Goal: Task Accomplishment & Management: Complete application form

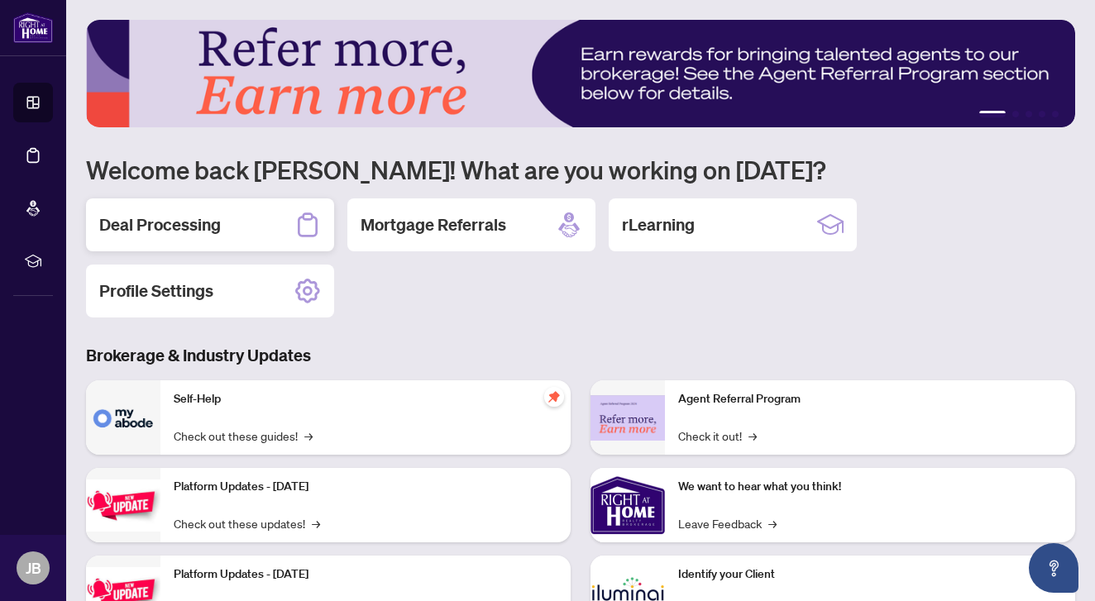
click at [203, 218] on h2 "Deal Processing" at bounding box center [160, 224] width 122 height 23
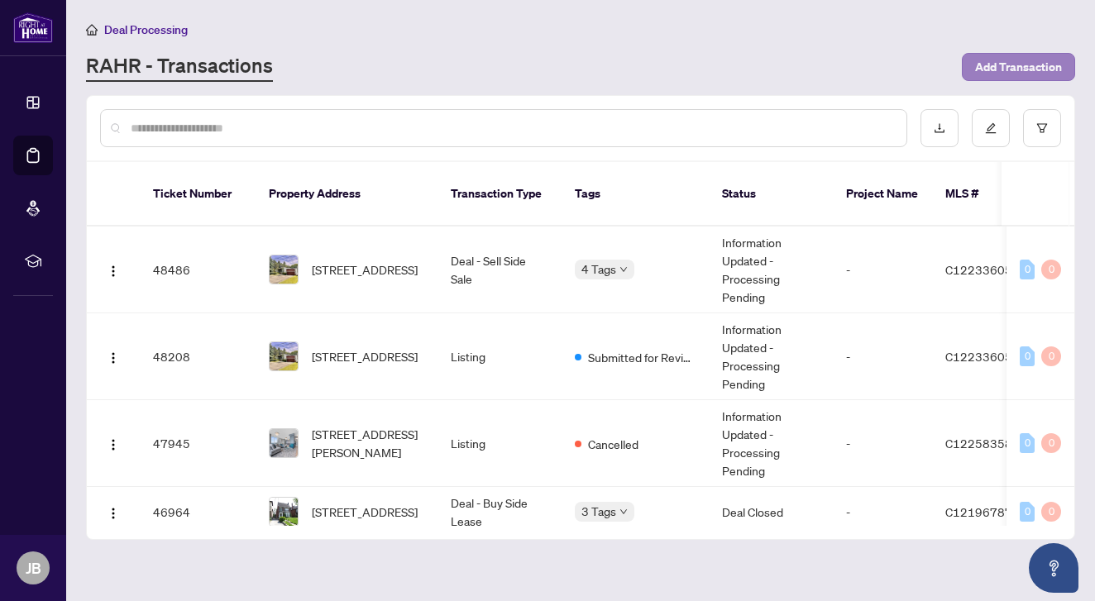
click at [1000, 69] on span "Add Transaction" at bounding box center [1018, 67] width 87 height 26
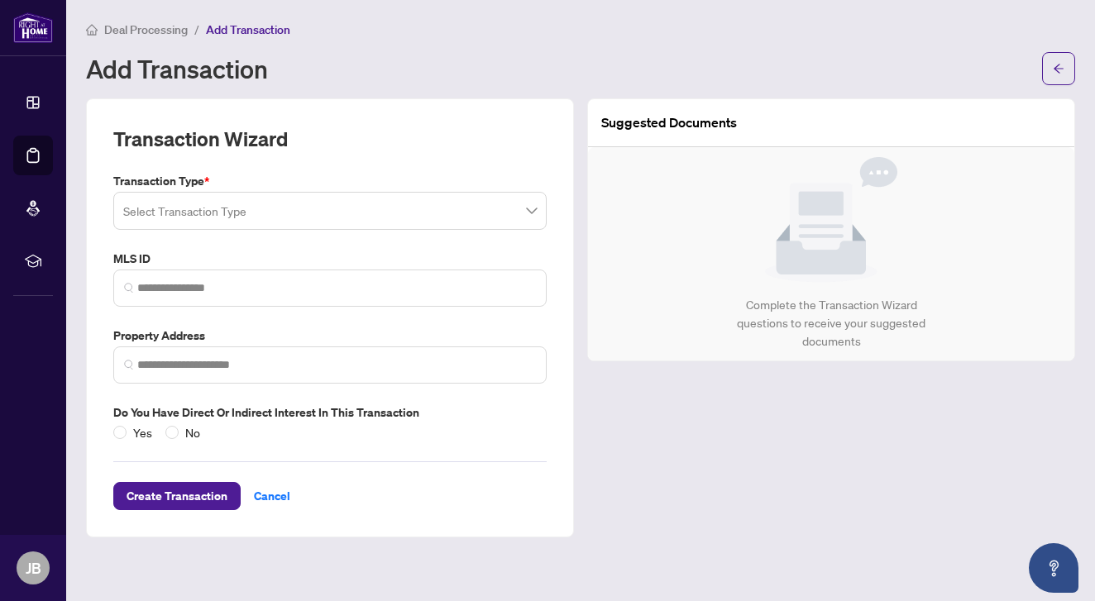
click at [209, 208] on input "search" at bounding box center [322, 213] width 399 height 36
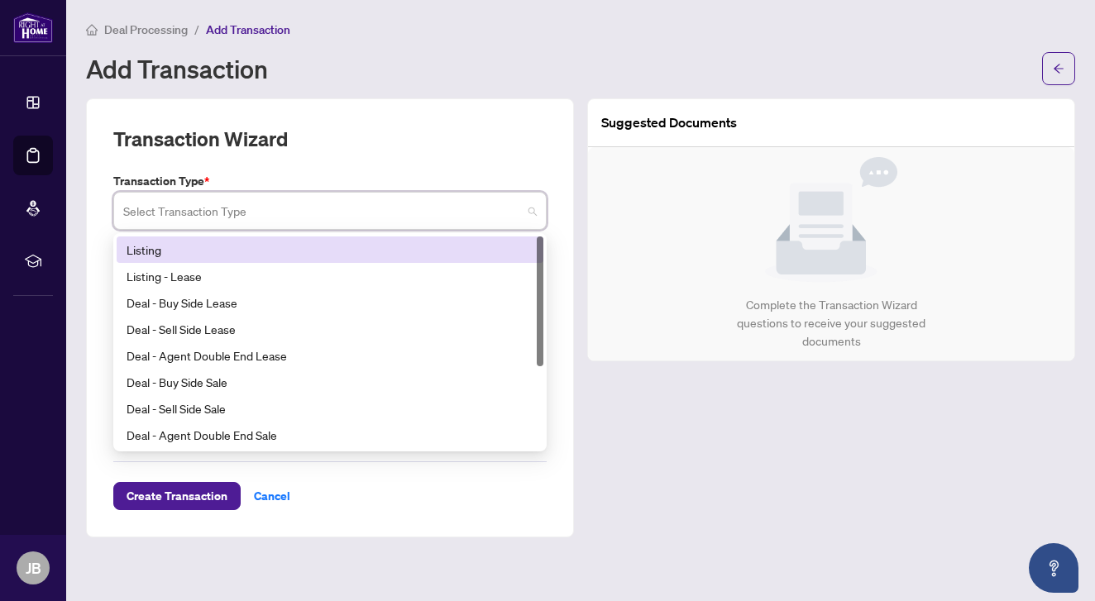
click at [168, 247] on div "Listing" at bounding box center [330, 250] width 407 height 18
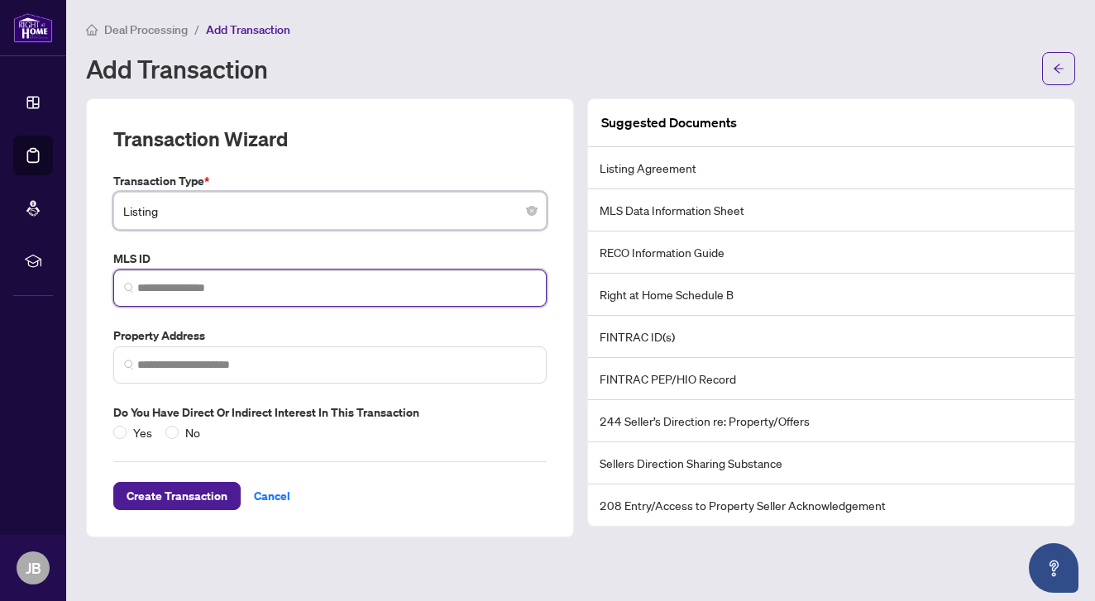
click at [204, 287] on input "search" at bounding box center [336, 288] width 399 height 17
paste input "*********"
type input "*********"
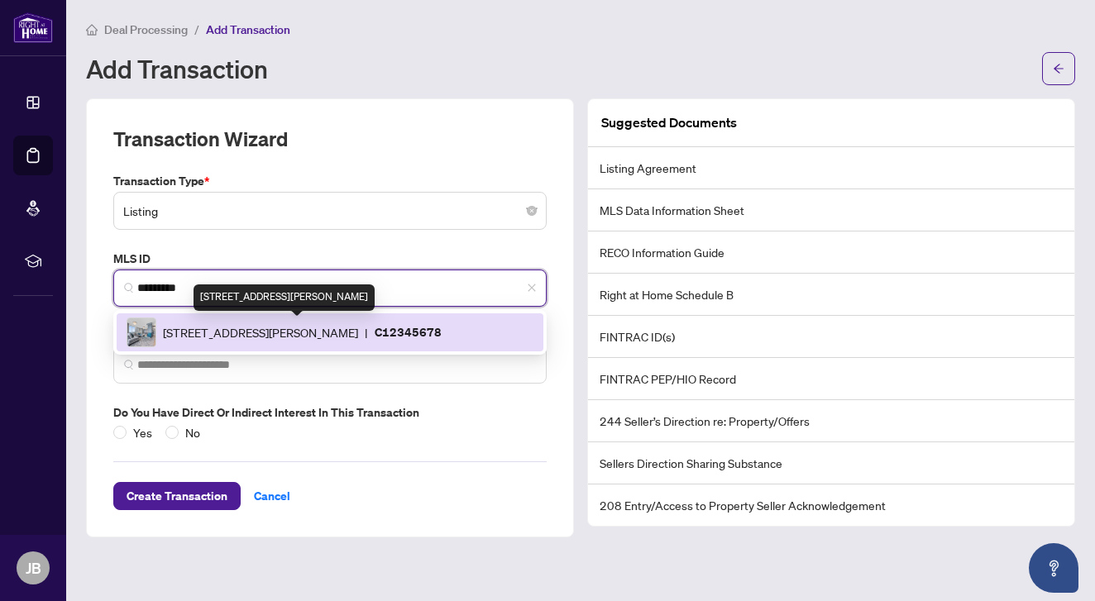
click at [215, 334] on span "65 Bremner Blvd, Toronto, Ontario M5J 0A7, Canada" at bounding box center [260, 332] width 195 height 18
type input "**********"
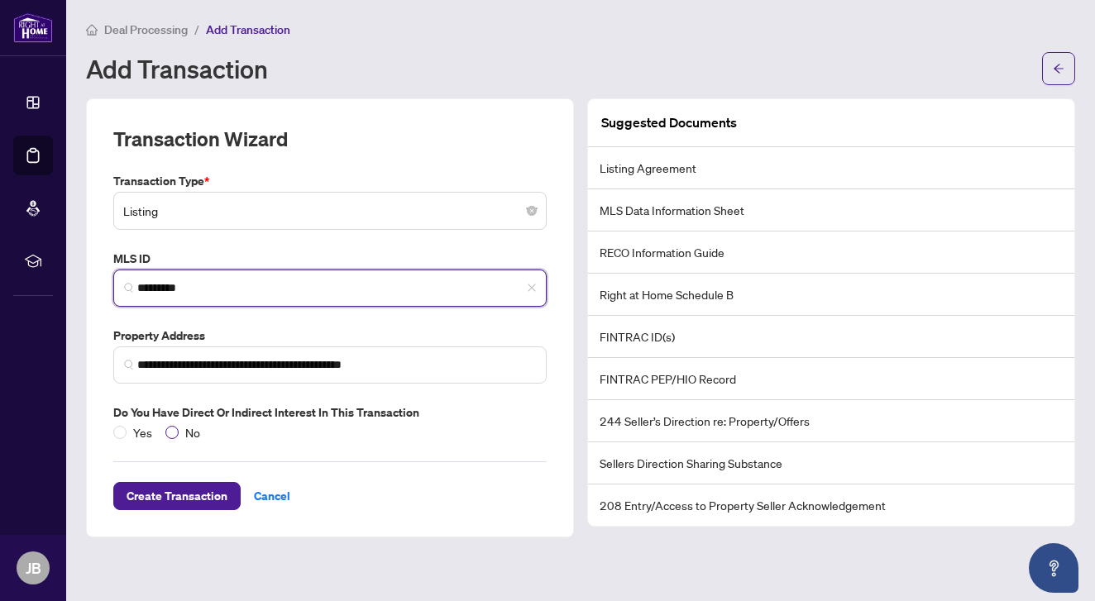
type input "*********"
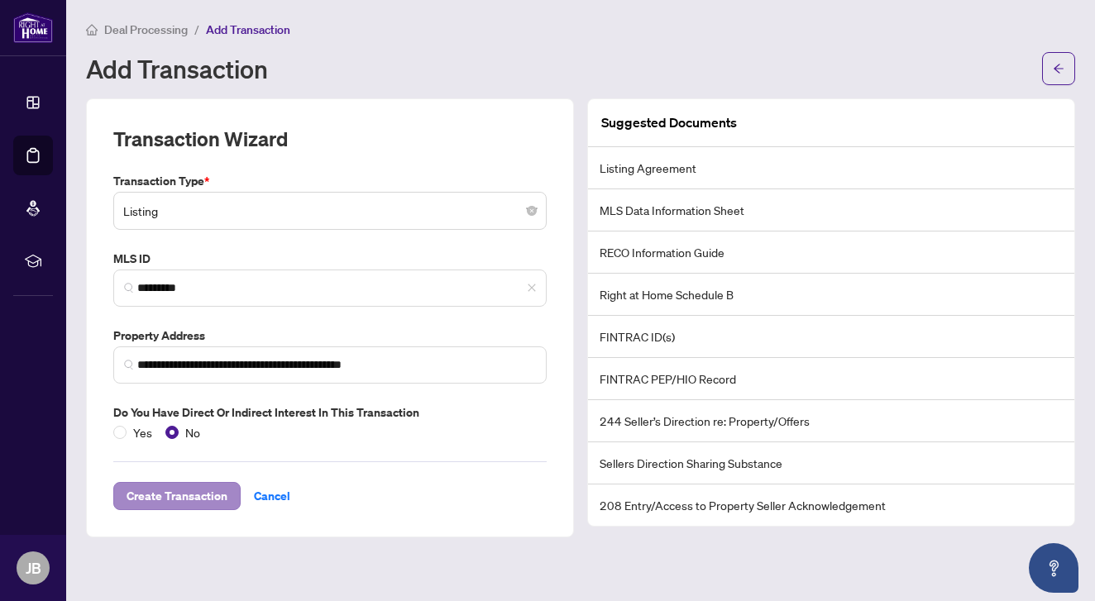
click at [190, 498] on span "Create Transaction" at bounding box center [177, 496] width 101 height 26
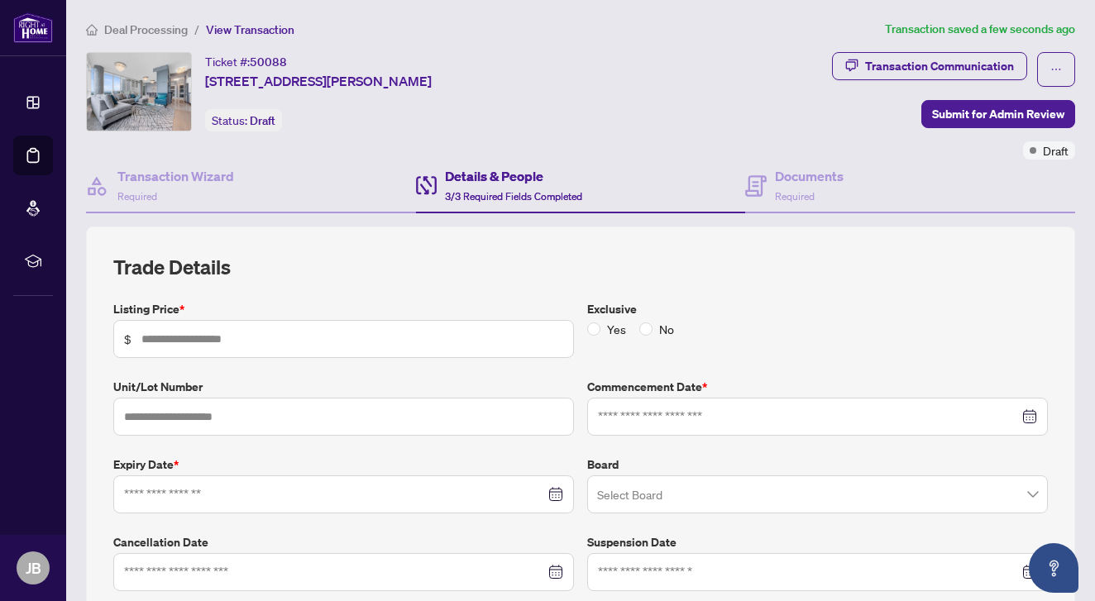
type input "*********"
type input "****"
type input "**********"
click at [653, 332] on span "No" at bounding box center [667, 329] width 28 height 18
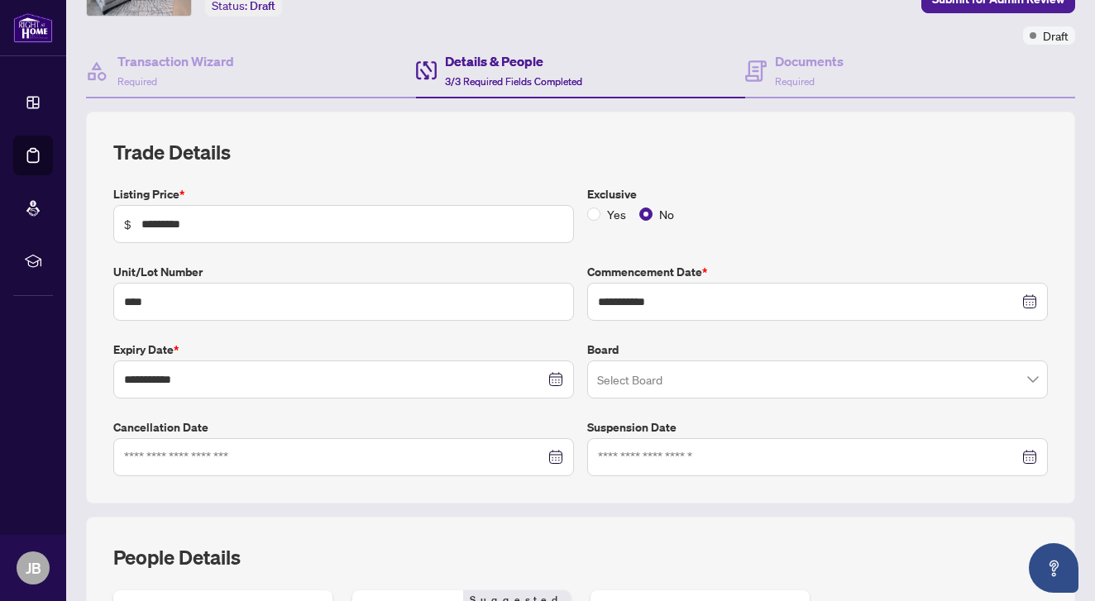
scroll to position [117, 0]
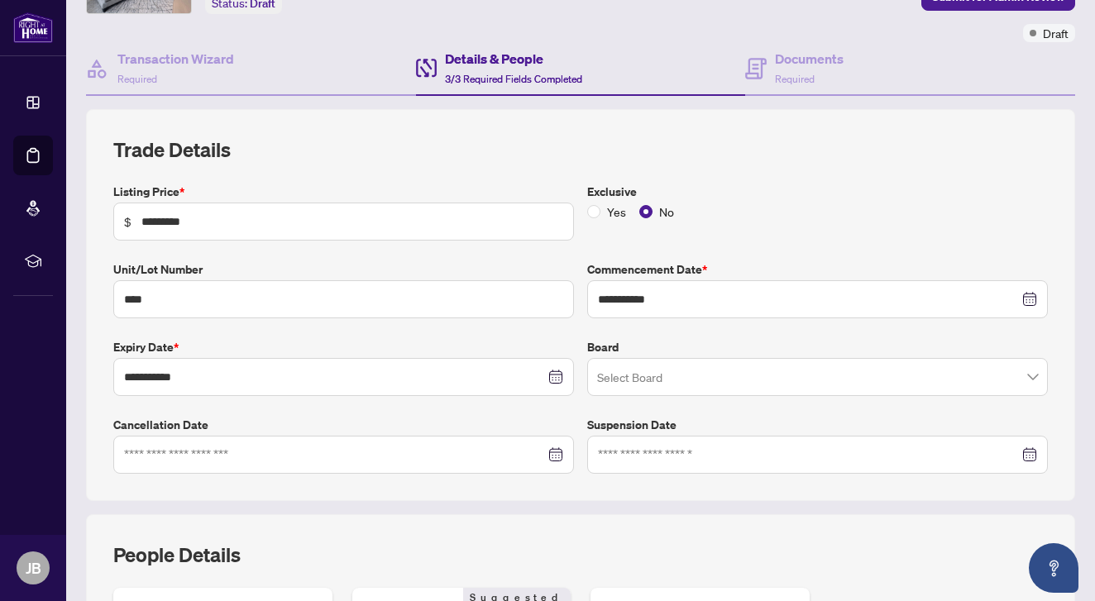
click at [655, 385] on input "search" at bounding box center [810, 379] width 426 height 36
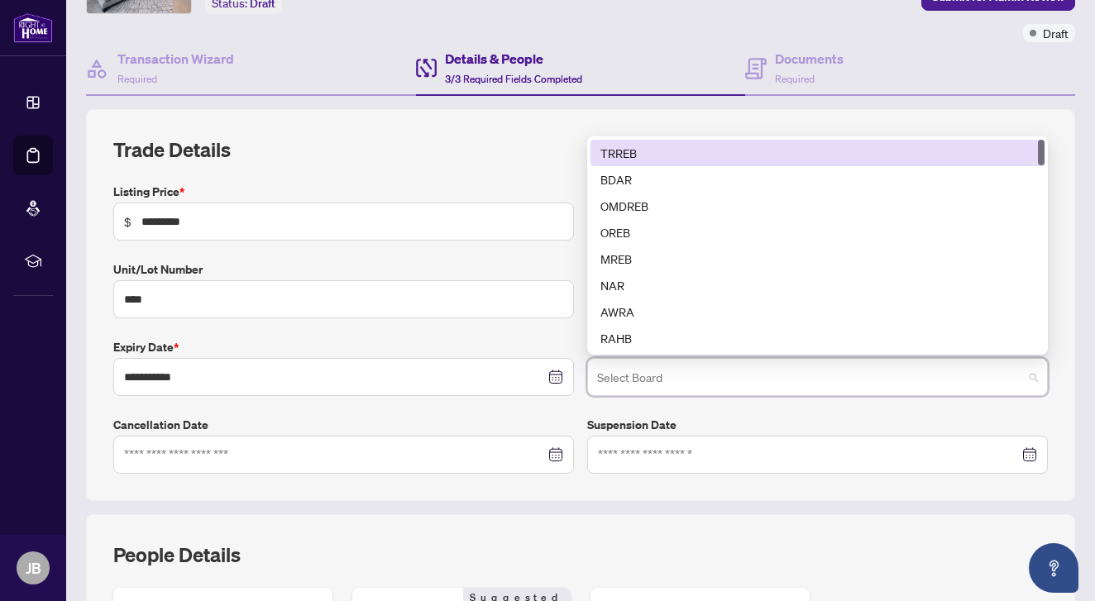
click at [618, 151] on div "TRREB" at bounding box center [818, 153] width 434 height 18
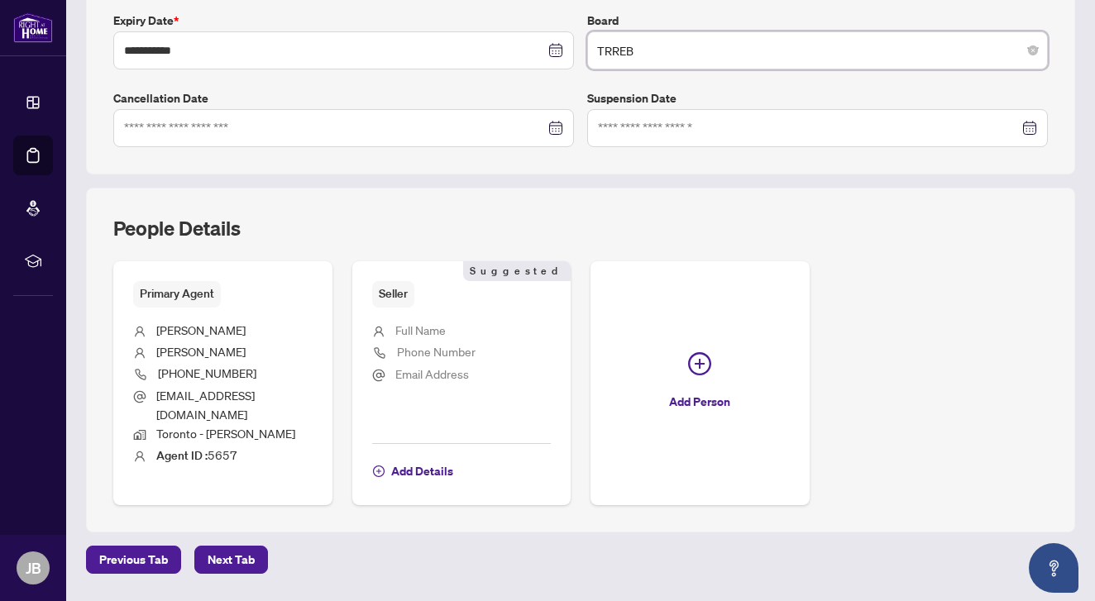
scroll to position [445, 0]
click at [417, 457] on span "Add Details" at bounding box center [422, 470] width 62 height 26
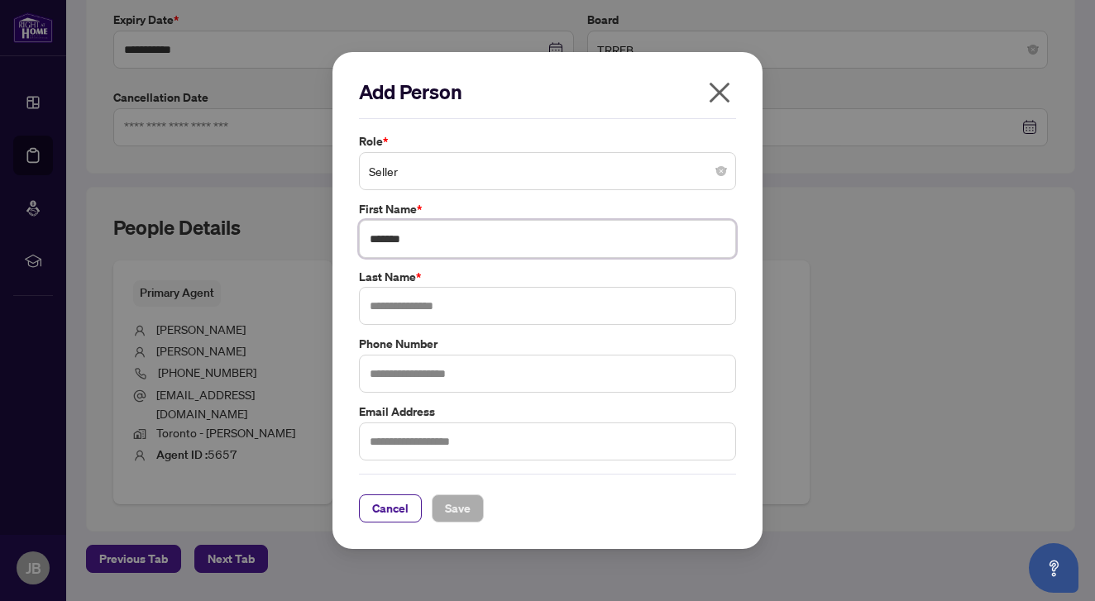
type input "*******"
type input "********"
click at [506, 485] on div "Cancel Save" at bounding box center [547, 498] width 377 height 49
click at [460, 500] on span "Save" at bounding box center [458, 509] width 26 height 26
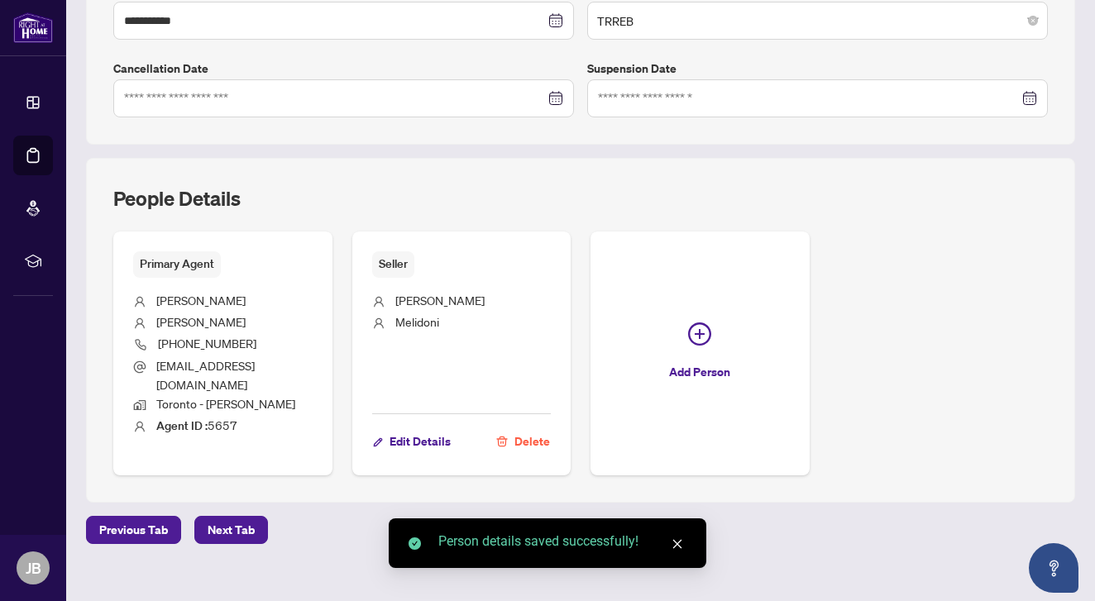
scroll to position [473, 0]
click at [232, 518] on span "Next Tab" at bounding box center [231, 531] width 47 height 26
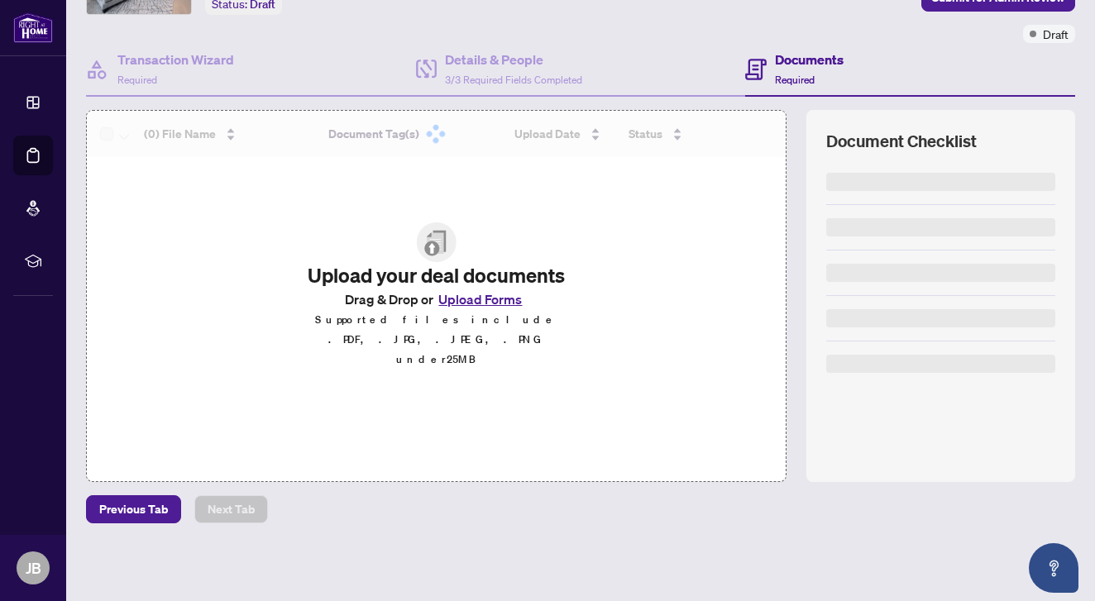
scroll to position [116, 0]
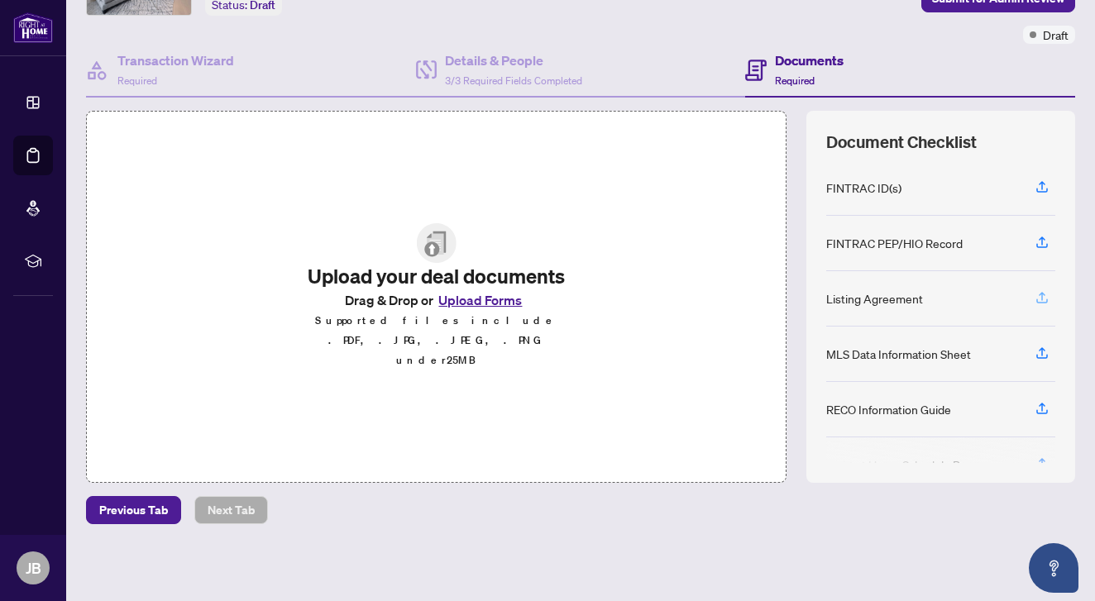
click at [1049, 296] on icon "button" at bounding box center [1042, 297] width 15 height 15
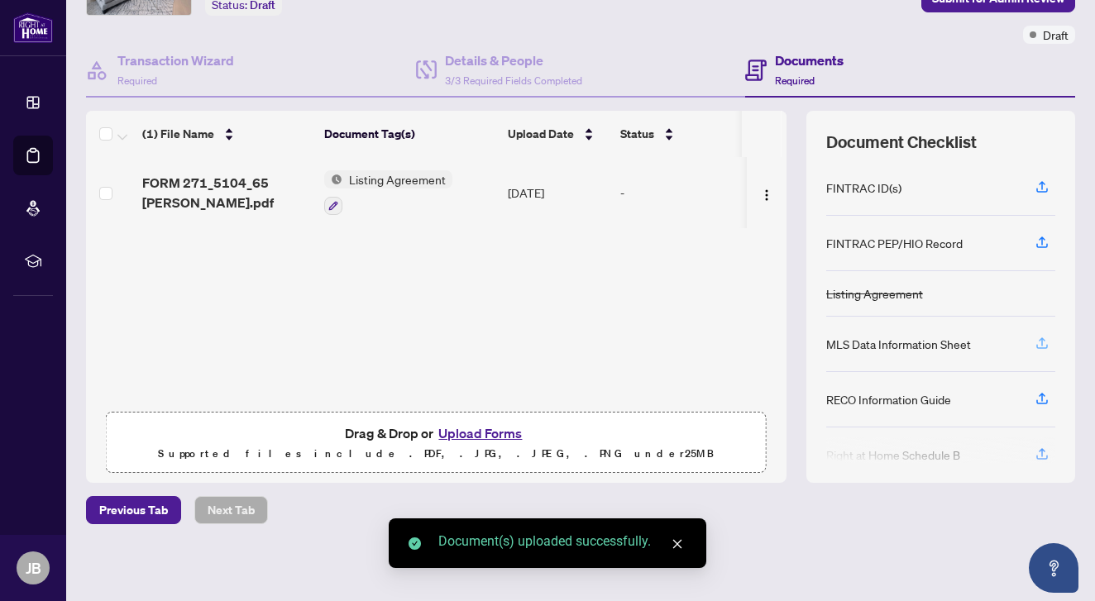
click at [1043, 345] on icon "button" at bounding box center [1042, 343] width 15 height 15
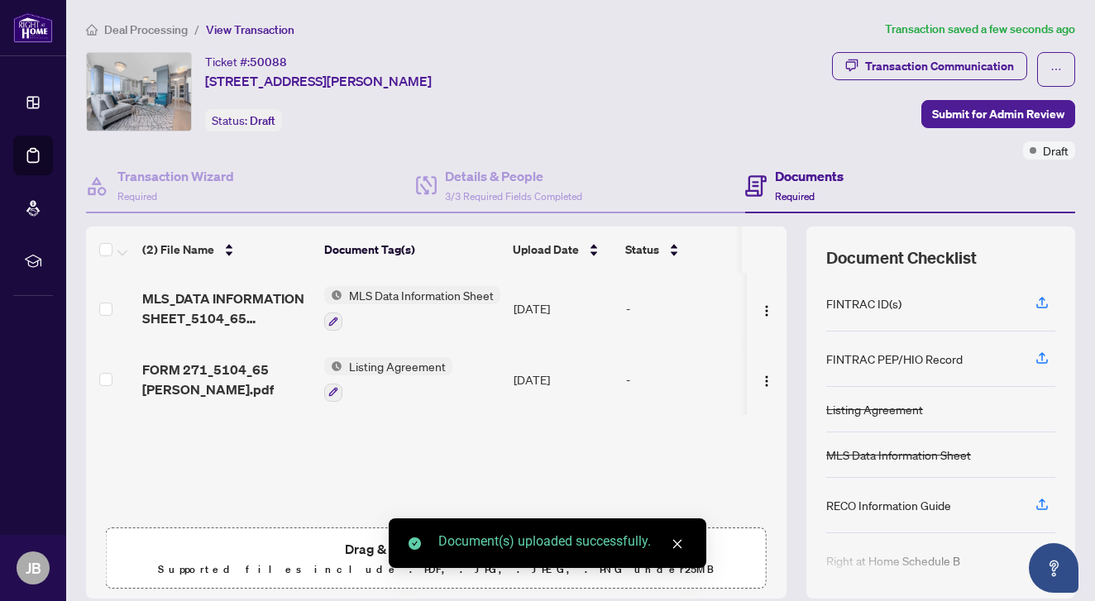
scroll to position [0, 0]
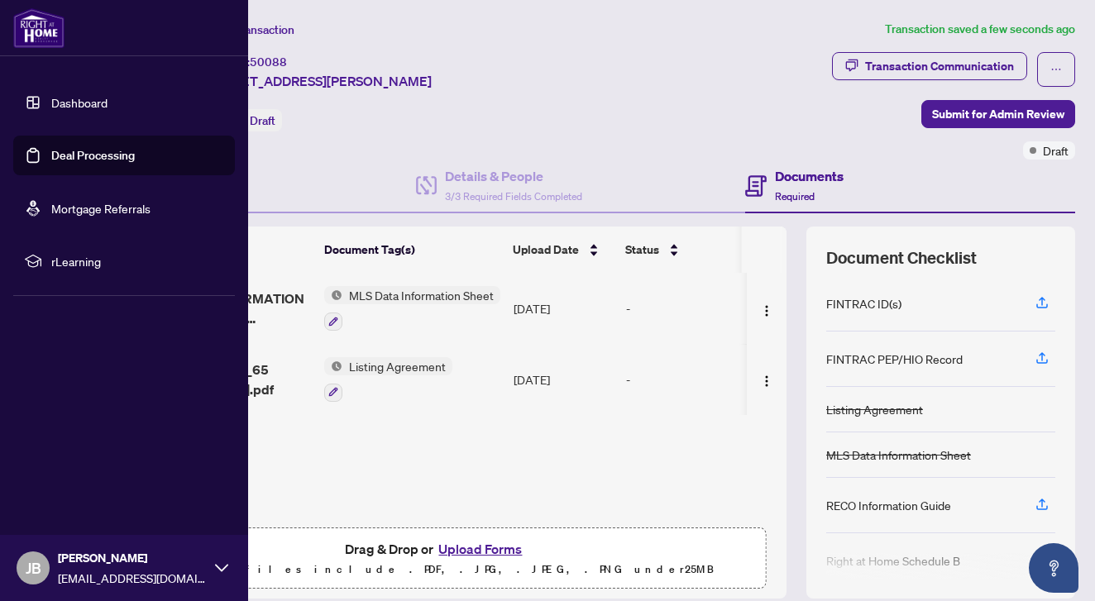
click at [86, 108] on link "Dashboard" at bounding box center [79, 102] width 56 height 15
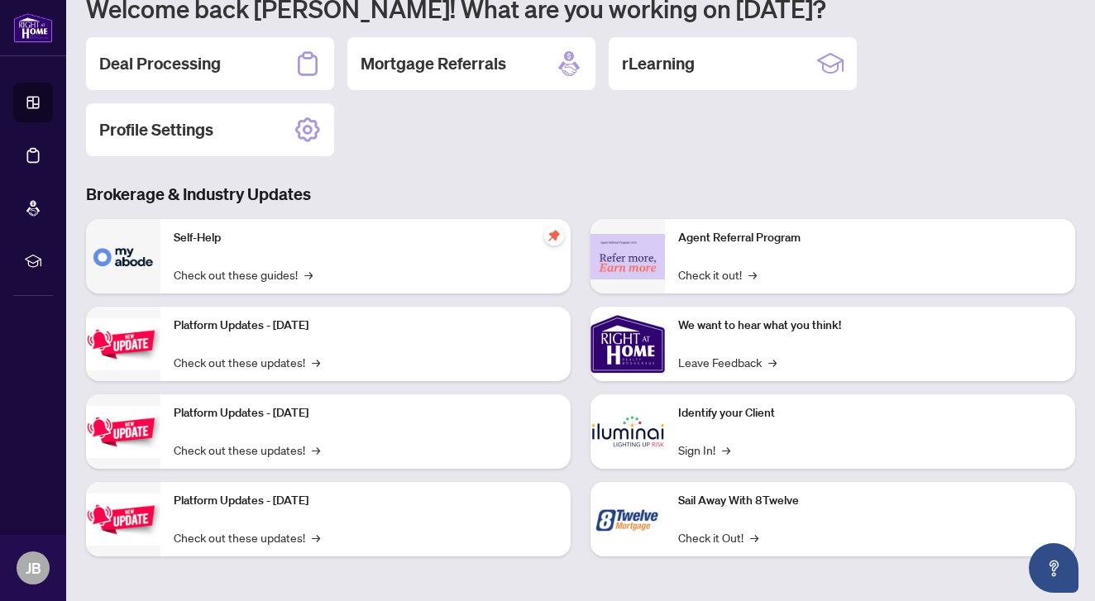
scroll to position [161, 0]
click at [196, 66] on h2 "Deal Processing" at bounding box center [160, 63] width 122 height 23
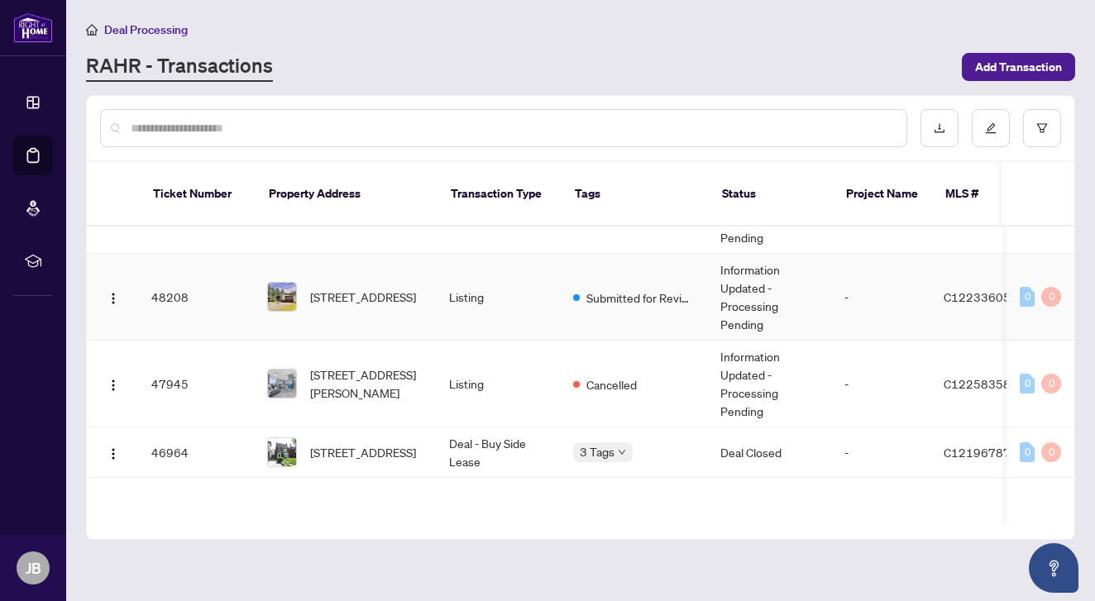
scroll to position [0, 2]
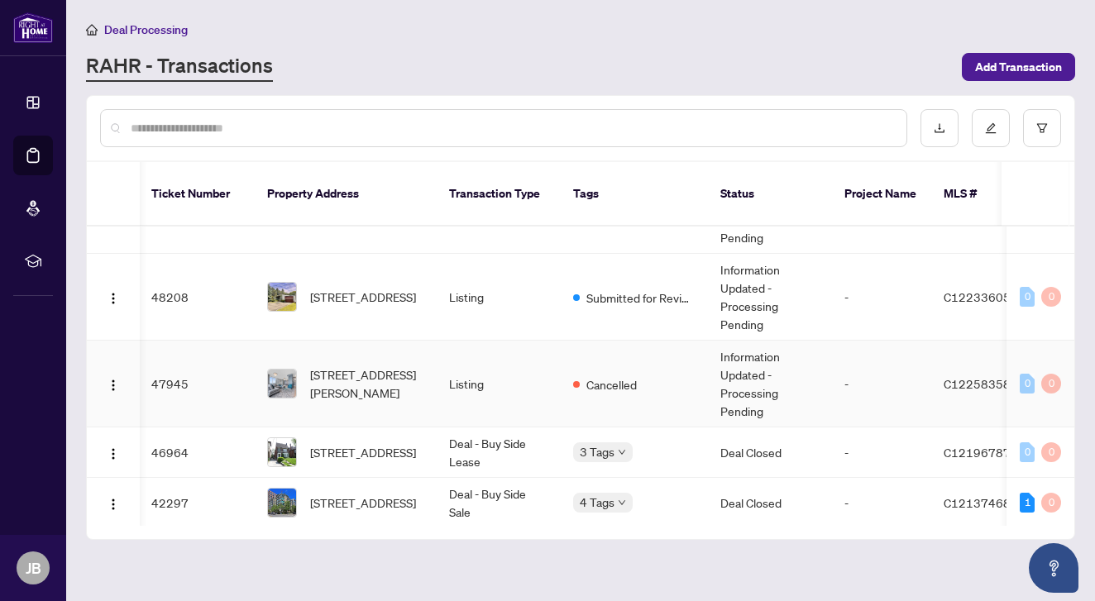
click at [381, 372] on span "5104-65 Bremner Blvd, Toronto, Ontario M5J 0A7, Canada" at bounding box center [366, 384] width 113 height 36
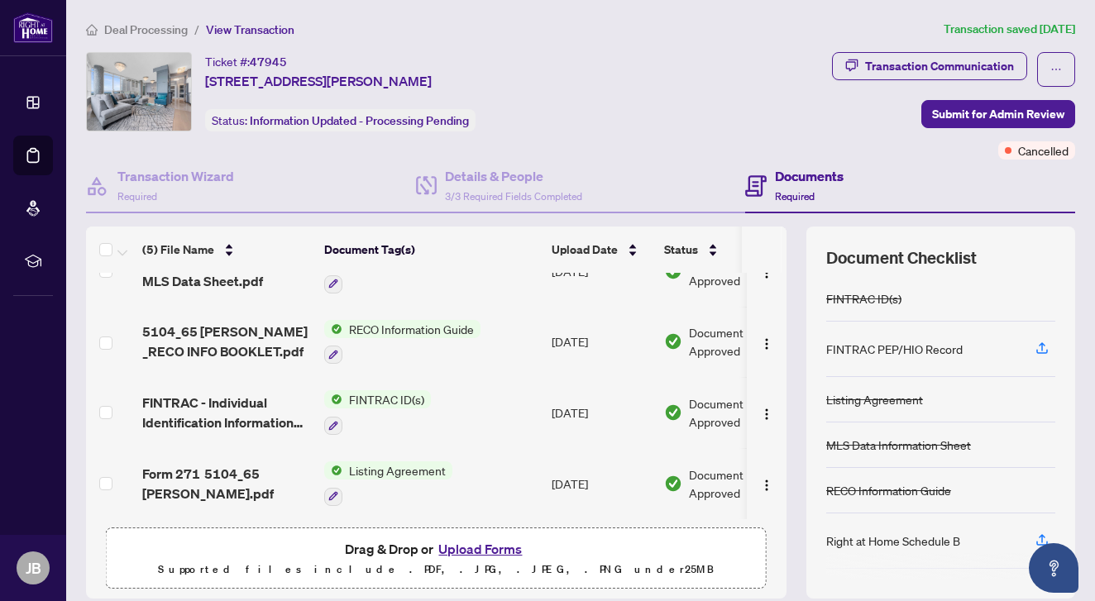
scroll to position [111, 0]
click at [392, 321] on span "RECO Information Guide" at bounding box center [411, 329] width 138 height 18
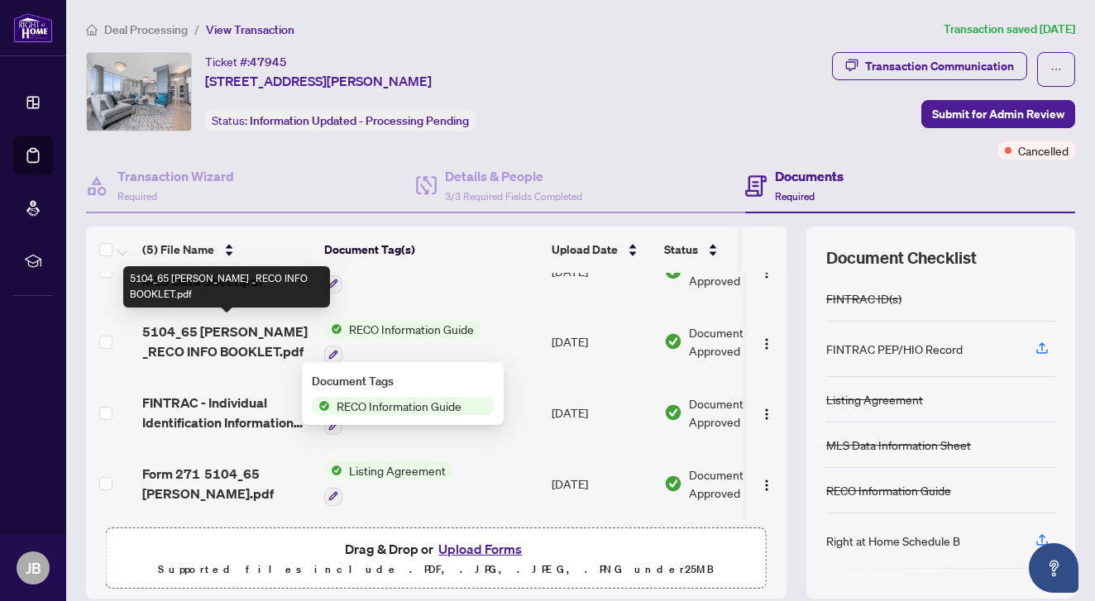
click at [265, 326] on span "5104_65 Bremner _RECO INFO BOOKLET.pdf" at bounding box center [226, 342] width 169 height 40
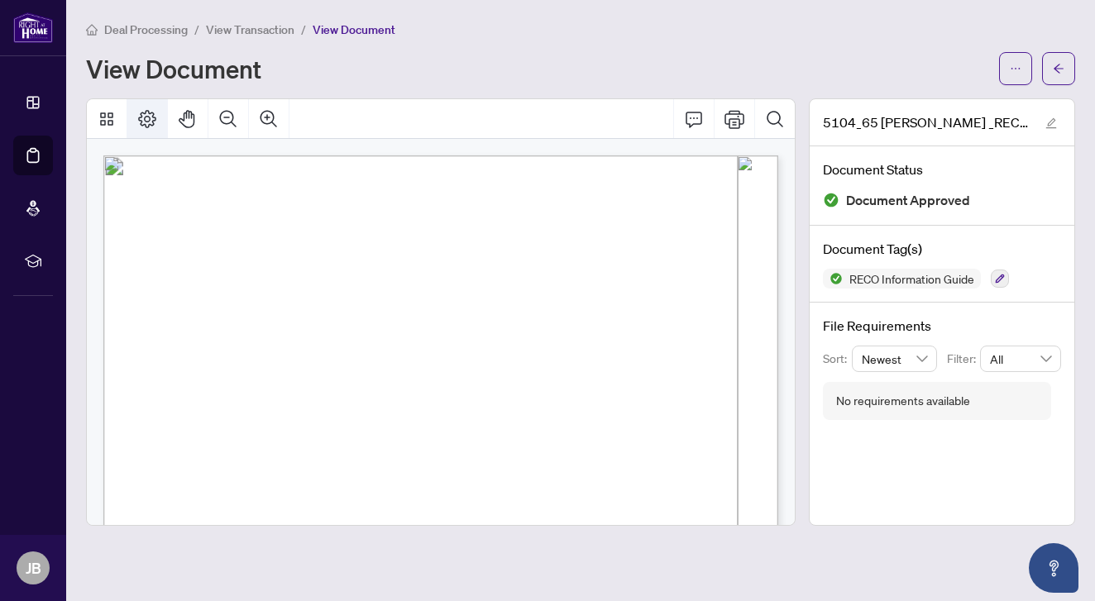
click at [148, 119] on icon "Page Layout" at bounding box center [147, 119] width 20 height 20
click at [1012, 63] on icon "ellipsis" at bounding box center [1016, 69] width 12 height 12
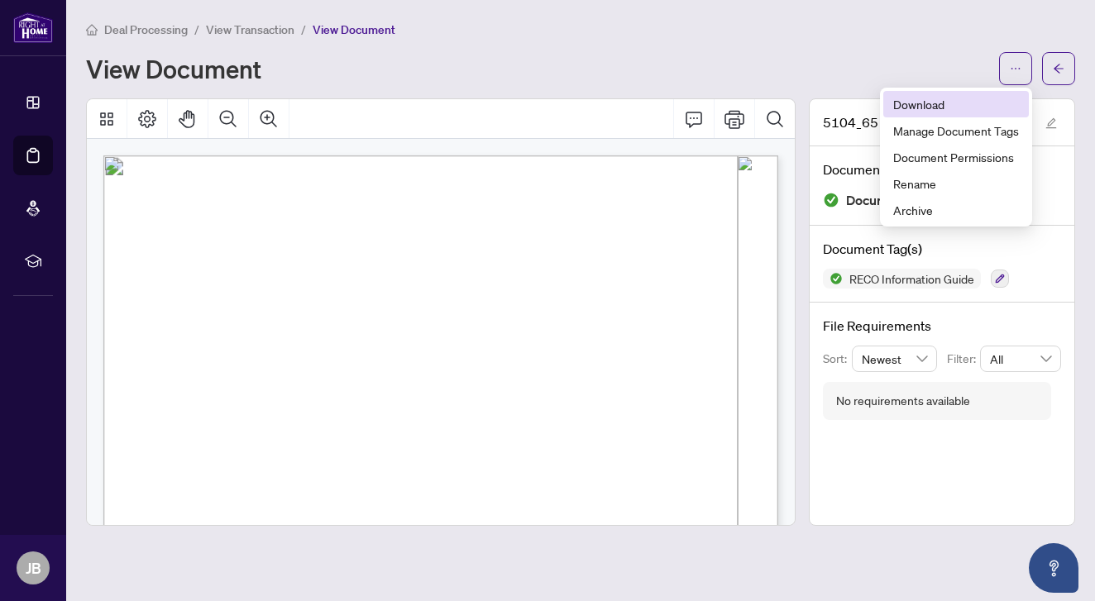
click at [956, 98] on span "Download" at bounding box center [956, 104] width 126 height 18
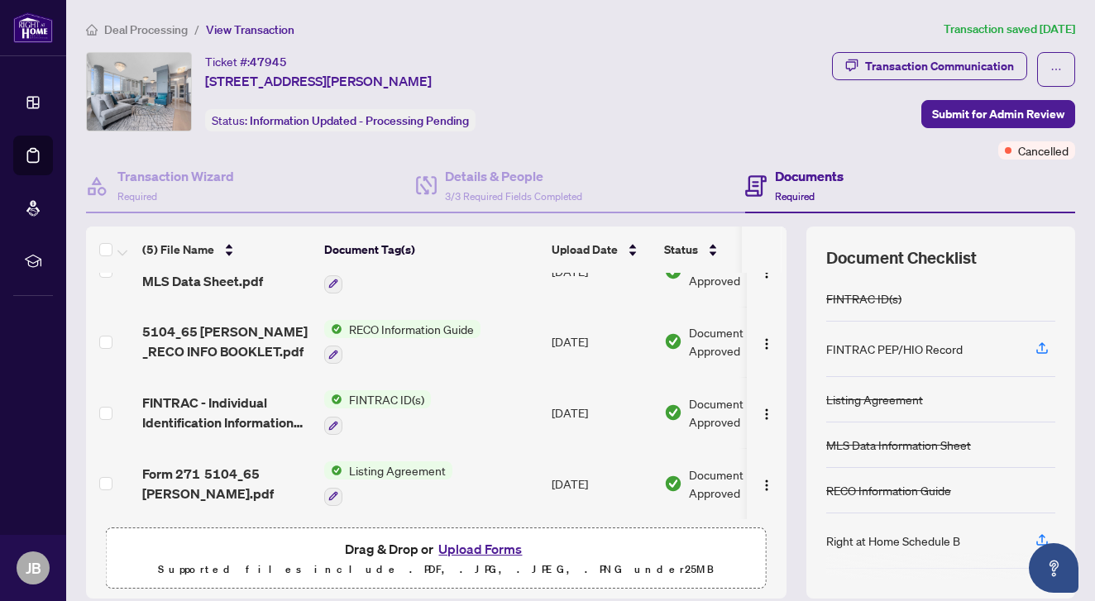
scroll to position [111, 0]
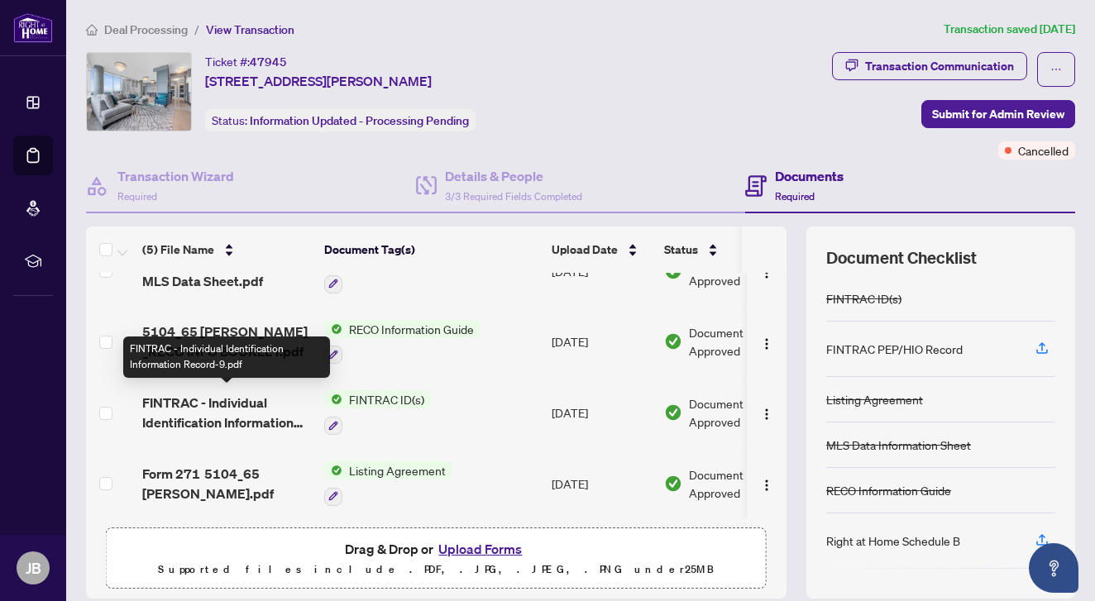
click at [214, 394] on span "FINTRAC - Individual Identification Information Record-9.pdf" at bounding box center [226, 413] width 169 height 40
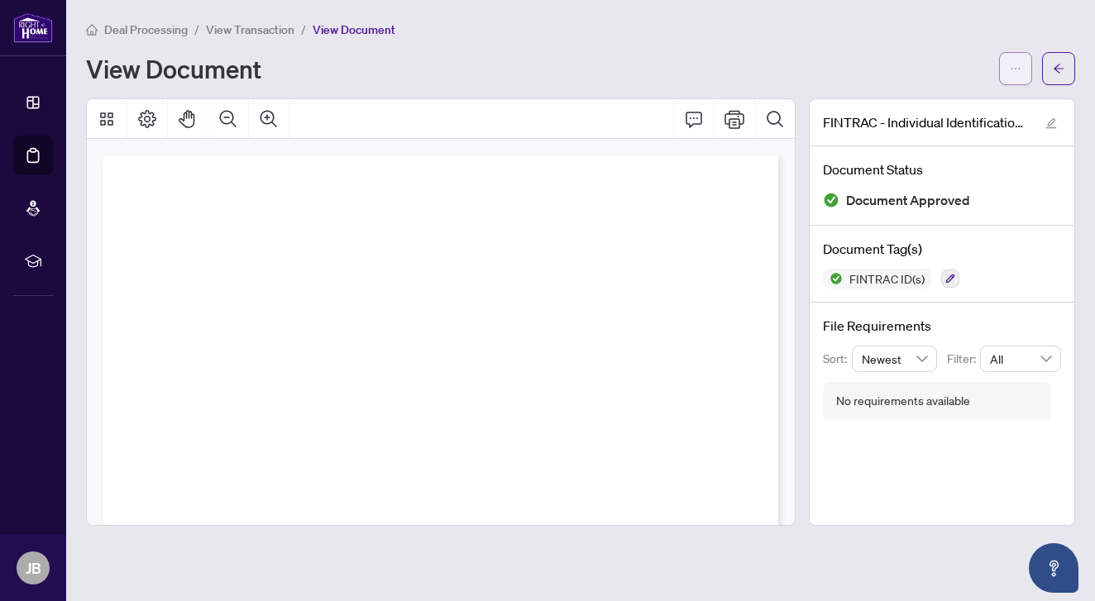
click at [1013, 65] on icon "ellipsis" at bounding box center [1016, 69] width 12 height 12
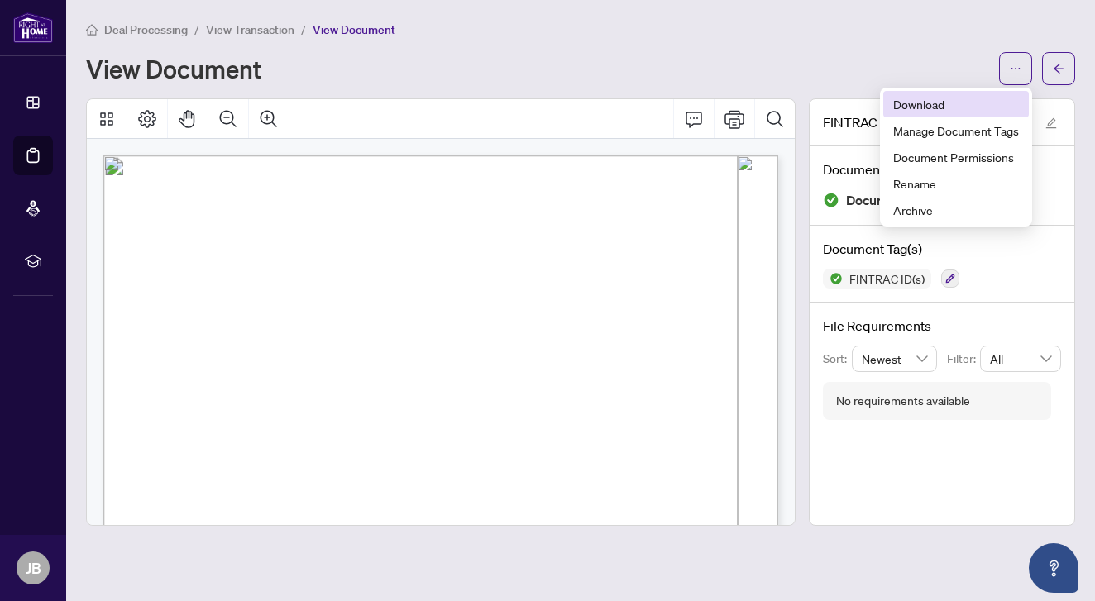
click at [912, 94] on li "Download" at bounding box center [956, 104] width 146 height 26
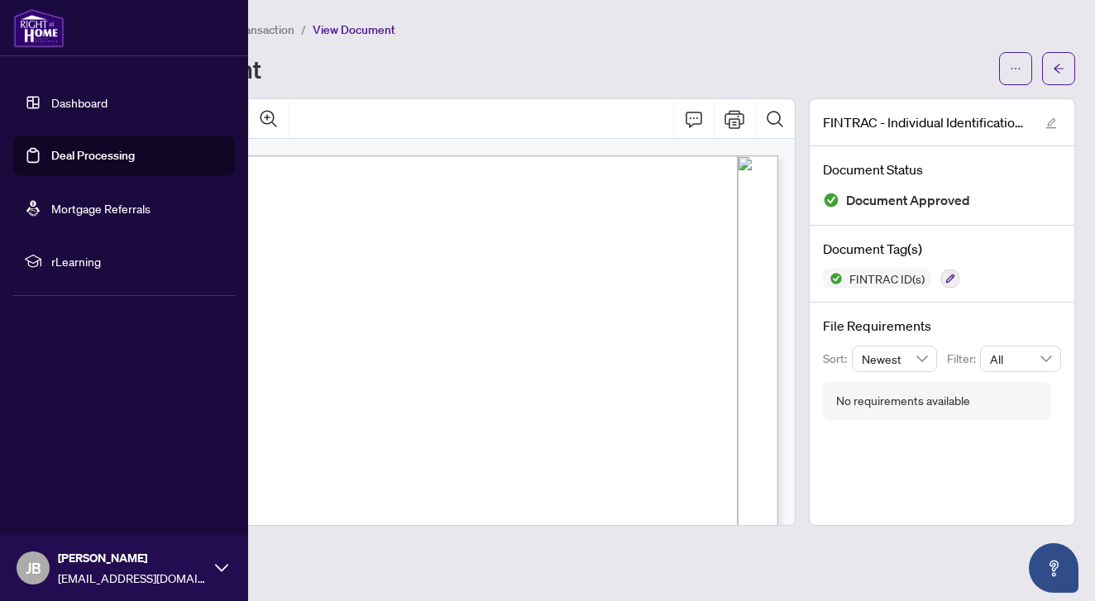
click at [84, 103] on link "Dashboard" at bounding box center [79, 102] width 56 height 15
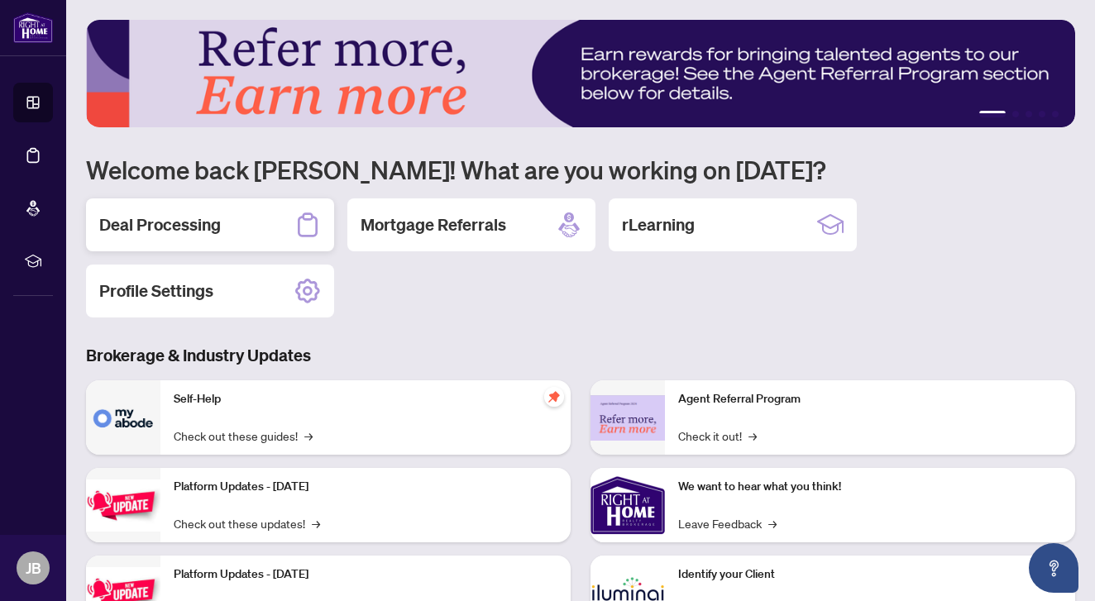
click at [145, 240] on div "Deal Processing" at bounding box center [210, 225] width 248 height 53
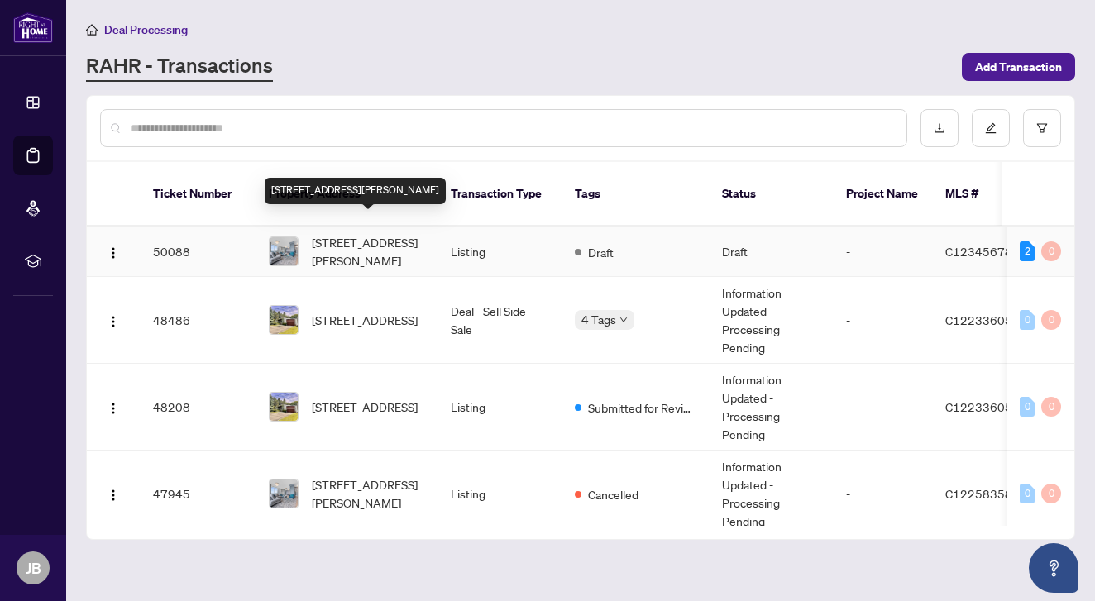
click at [376, 233] on span "5104-65 Bremner Blvd, Toronto, Ontario M5J 0A7, Canada" at bounding box center [368, 251] width 113 height 36
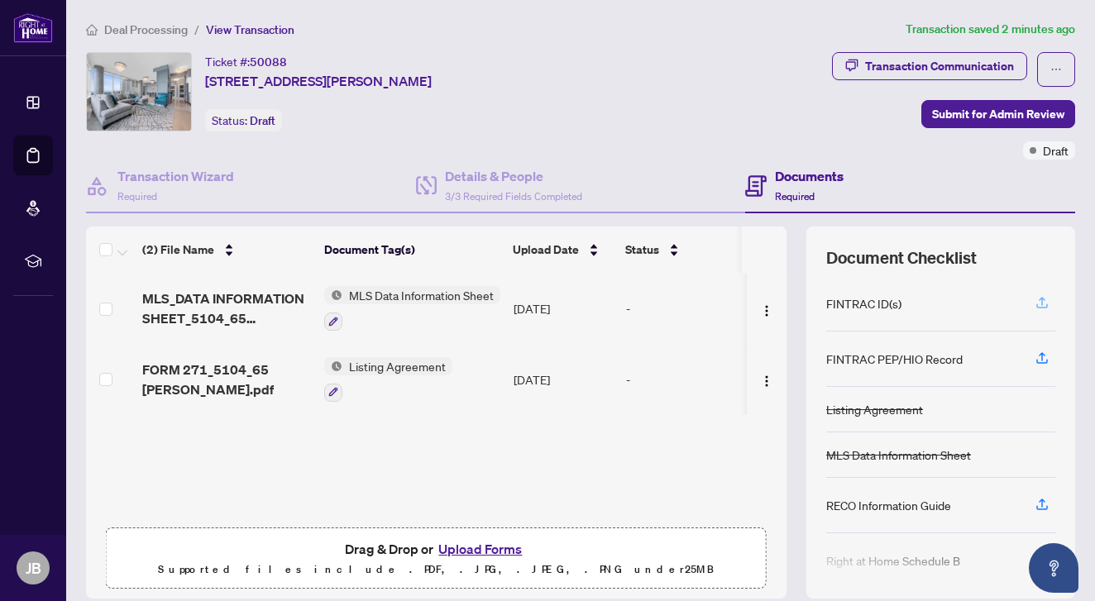
click at [1041, 299] on icon "button" at bounding box center [1042, 301] width 7 height 8
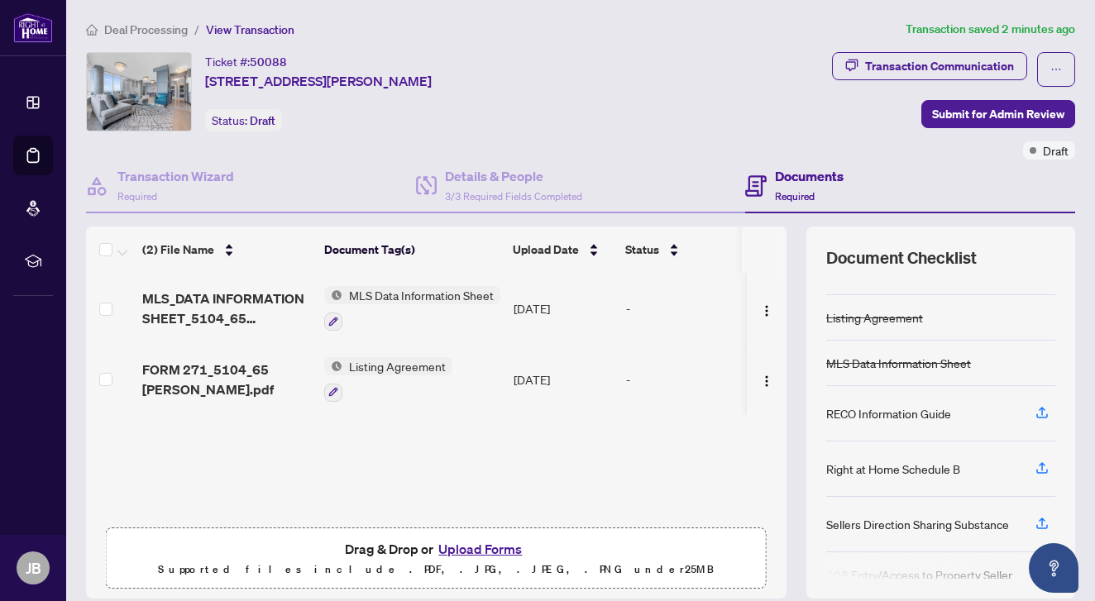
scroll to position [94, 0]
click at [1043, 407] on icon "button" at bounding box center [1042, 410] width 15 height 15
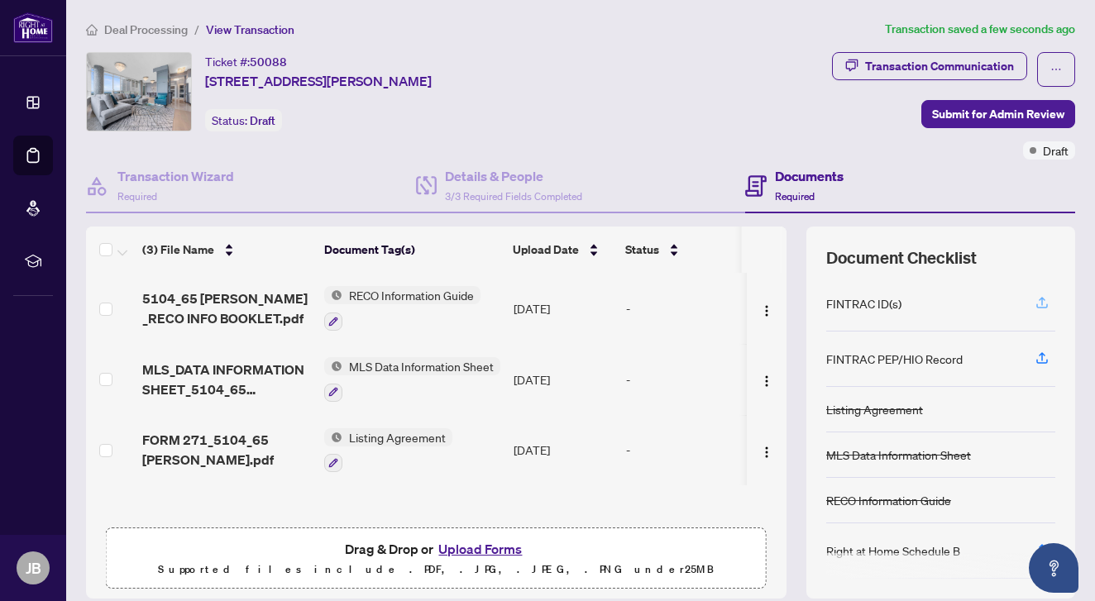
click at [1046, 301] on icon "button" at bounding box center [1042, 302] width 15 height 15
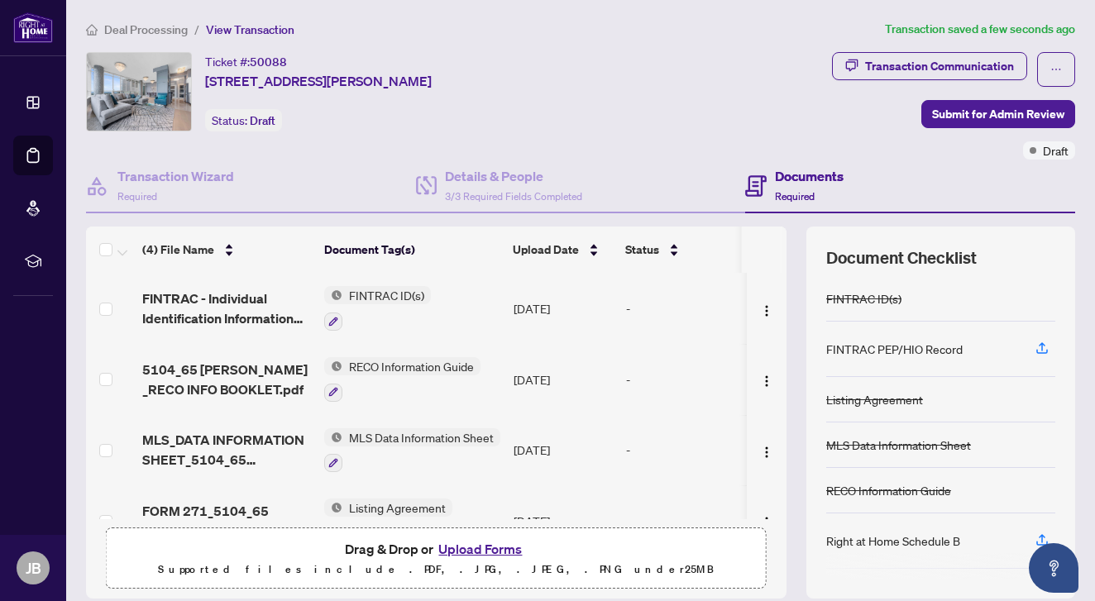
scroll to position [0, 0]
click at [1008, 117] on span "Submit for Admin Review" at bounding box center [998, 114] width 132 height 26
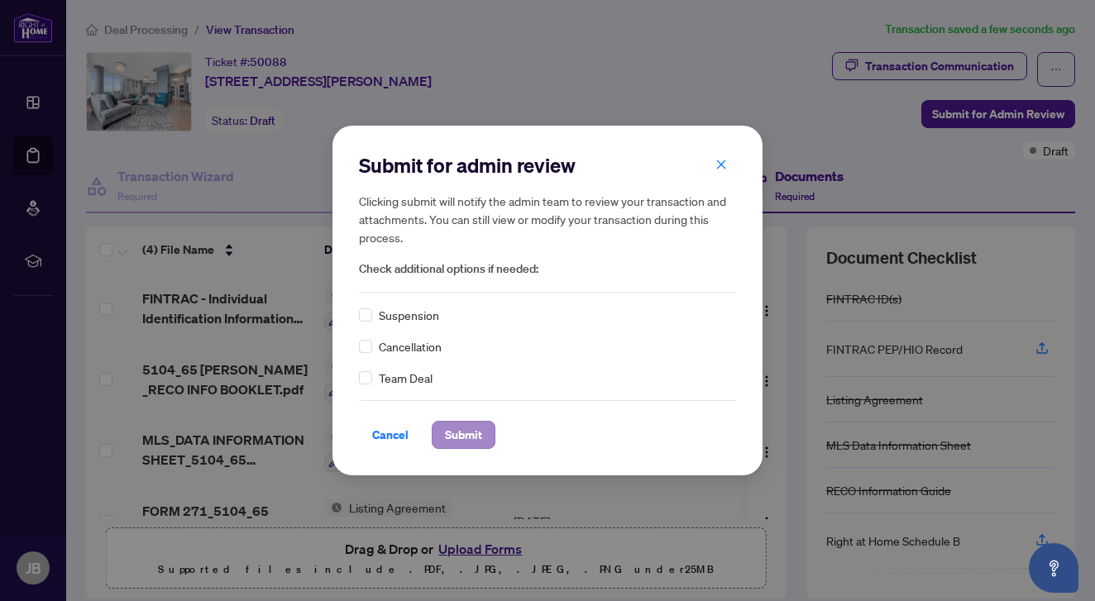
click at [467, 437] on span "Submit" at bounding box center [463, 435] width 37 height 26
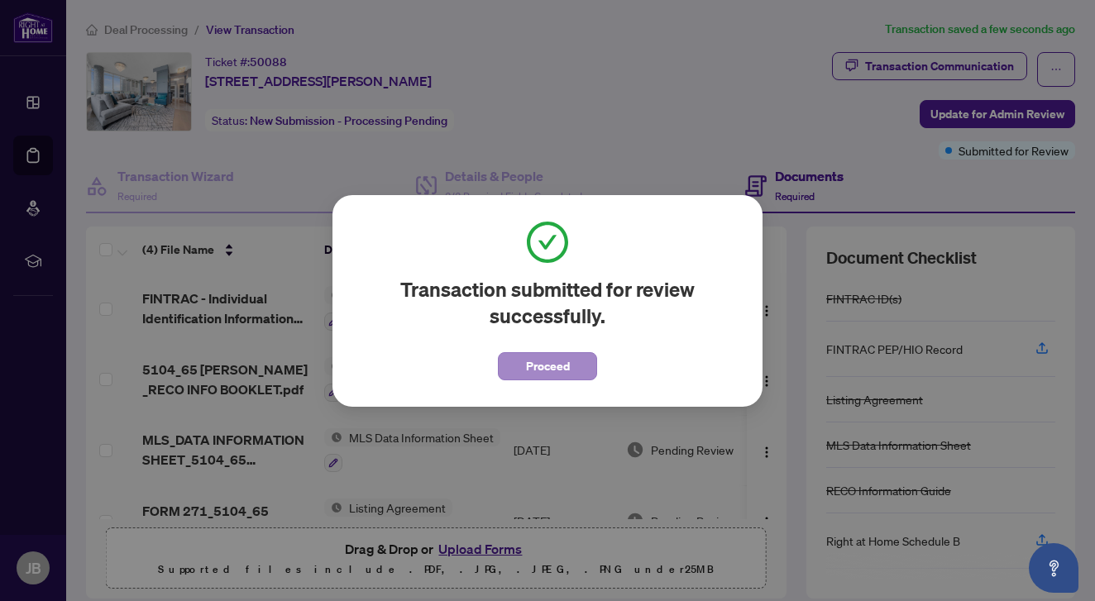
click at [555, 365] on span "Proceed" at bounding box center [548, 366] width 44 height 26
